Goal: Navigation & Orientation: Go to known website

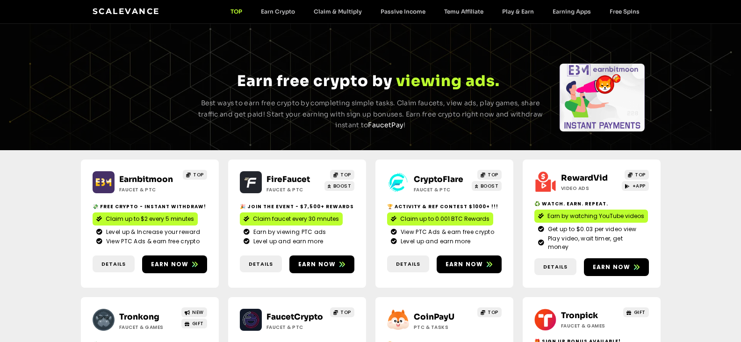
scroll to position [93, 0]
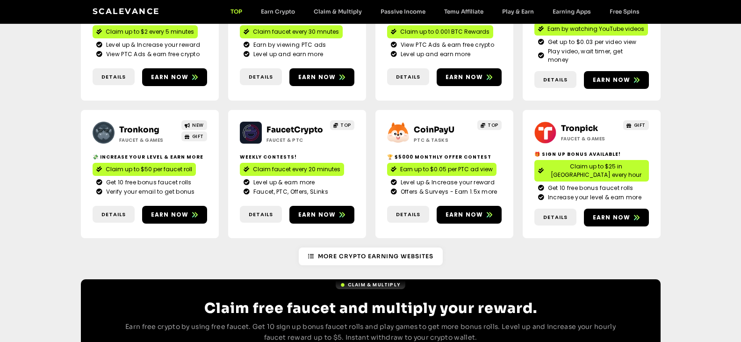
scroll to position [140, 0]
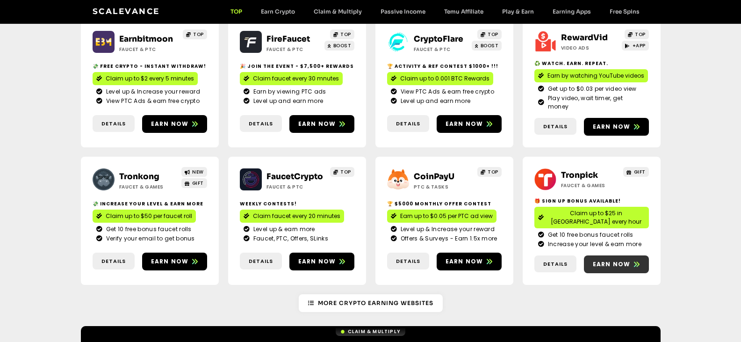
click at [616, 260] on span "Earn now" at bounding box center [612, 264] width 38 height 8
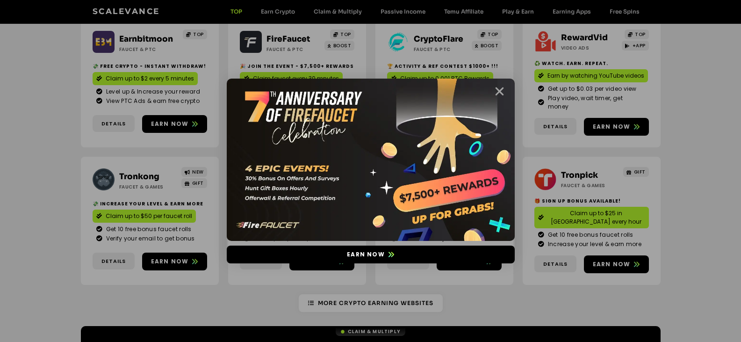
click at [501, 93] on icon "Close" at bounding box center [500, 92] width 12 height 12
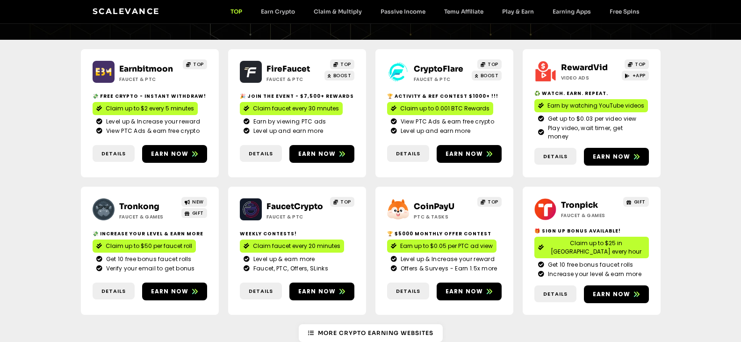
scroll to position [93, 0]
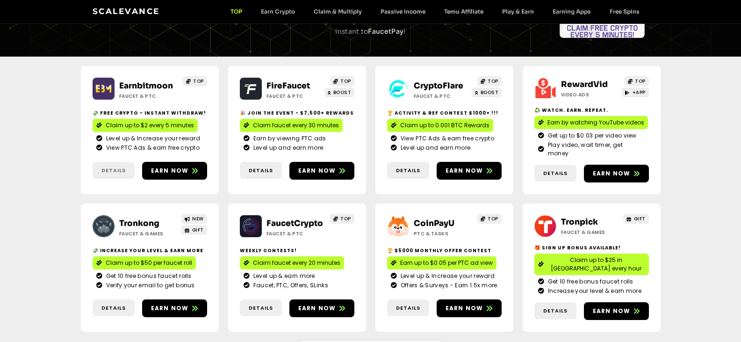
click at [121, 166] on span "Details" at bounding box center [113, 170] width 24 height 8
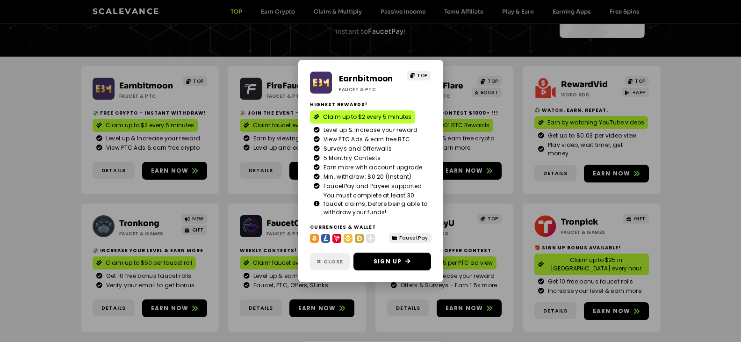
click at [331, 258] on span "Close" at bounding box center [333, 262] width 20 height 8
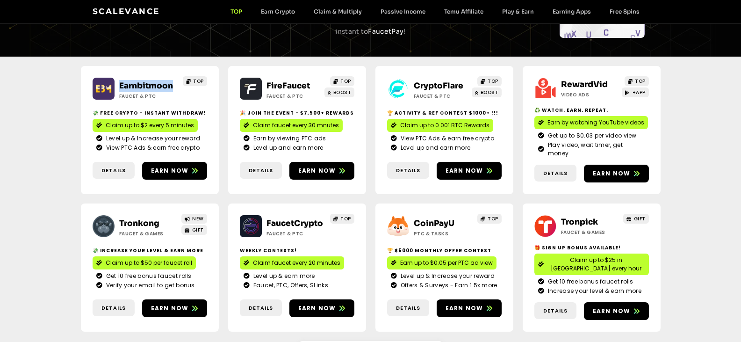
drag, startPoint x: 118, startPoint y: 84, endPoint x: 174, endPoint y: 84, distance: 56.1
click at [174, 84] on div "Earnbitmoon Faucet & PTC" at bounding box center [146, 90] width 63 height 20
copy link "Earnbitmoon"
